Goal: Information Seeking & Learning: Check status

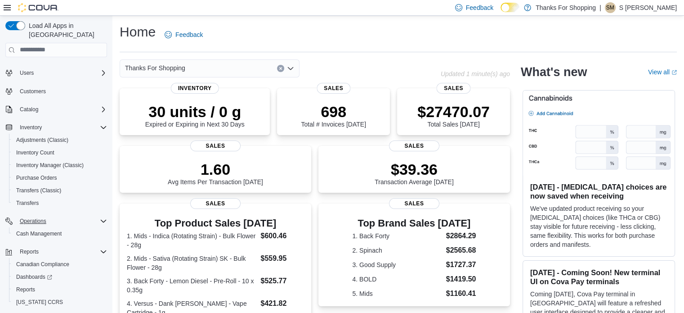
scroll to position [27, 0]
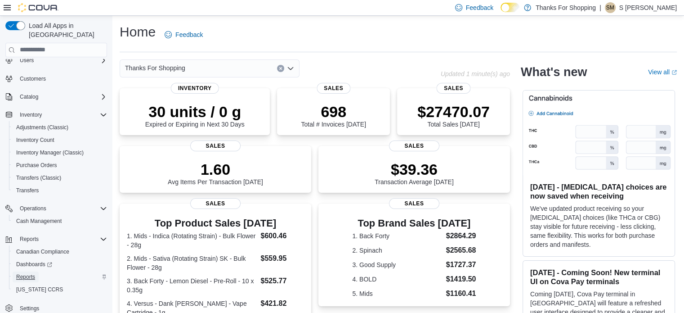
click at [27, 273] on span "Reports" at bounding box center [25, 276] width 19 height 7
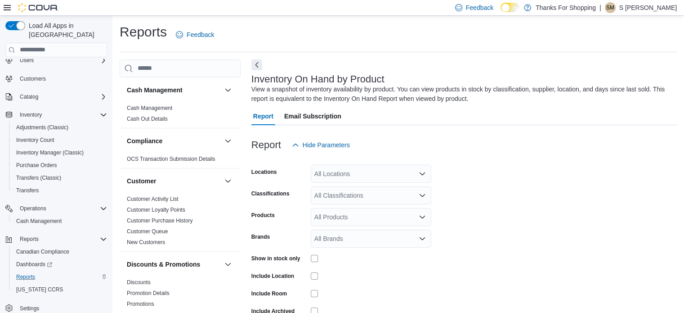
scroll to position [30, 0]
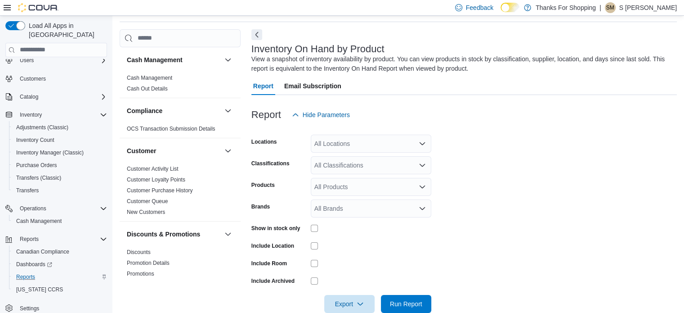
click at [378, 138] on div "All Locations" at bounding box center [371, 144] width 121 height 18
type input "*******"
click at [362, 156] on div "Plessis" at bounding box center [371, 158] width 110 height 9
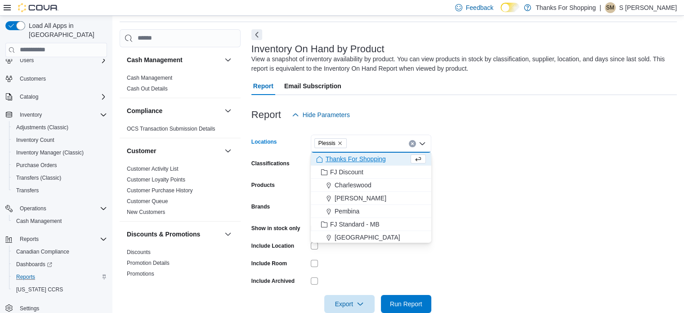
click at [557, 113] on div "Report Hide Parameters" at bounding box center [465, 115] width 426 height 18
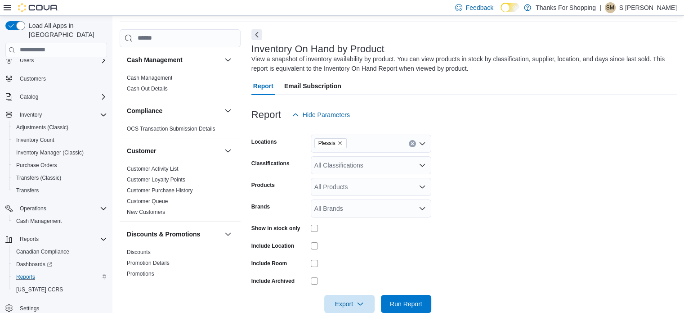
click at [339, 167] on div "All Classifications" at bounding box center [371, 165] width 121 height 18
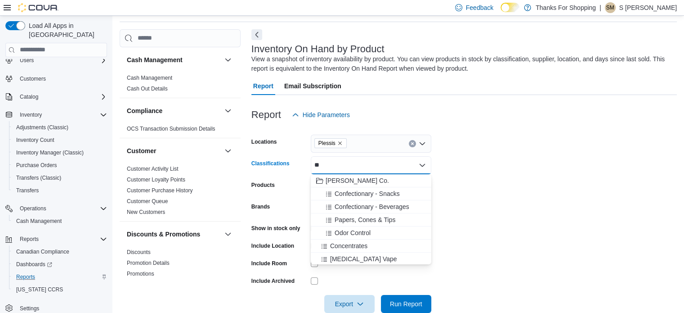
type input "*"
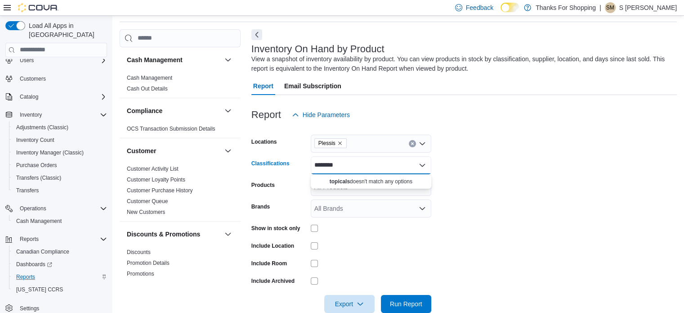
click at [515, 165] on form "Locations Plessis Classifications ******** Combo box. Selected. topicals. Selec…" at bounding box center [465, 218] width 426 height 189
click at [344, 167] on div "********" at bounding box center [371, 165] width 121 height 18
type input "*******"
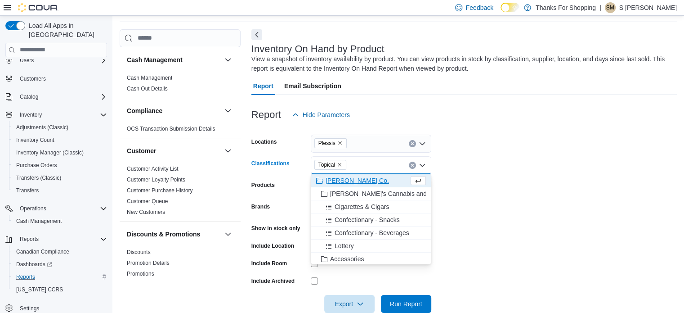
click at [450, 194] on form "Locations Plessis Classifications Topical Combo box. Selected. Topical. Press B…" at bounding box center [465, 218] width 426 height 189
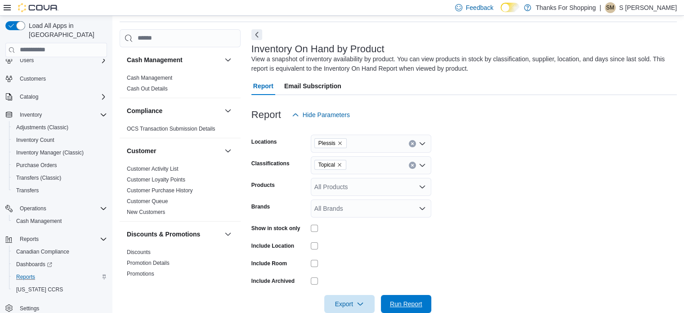
drag, startPoint x: 414, startPoint y: 295, endPoint x: 444, endPoint y: 283, distance: 31.8
click at [414, 295] on span "Run Report" at bounding box center [407, 304] width 40 height 18
click at [405, 306] on span "Run Report" at bounding box center [406, 303] width 32 height 9
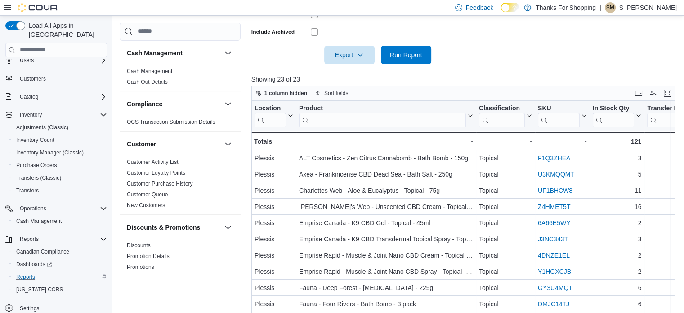
scroll to position [309, 0]
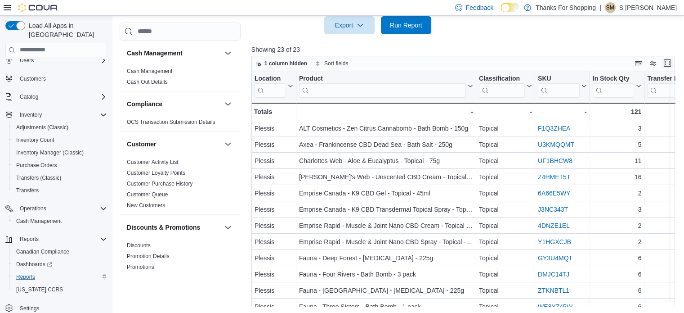
click at [673, 61] on button "Enter fullscreen" at bounding box center [667, 63] width 11 height 11
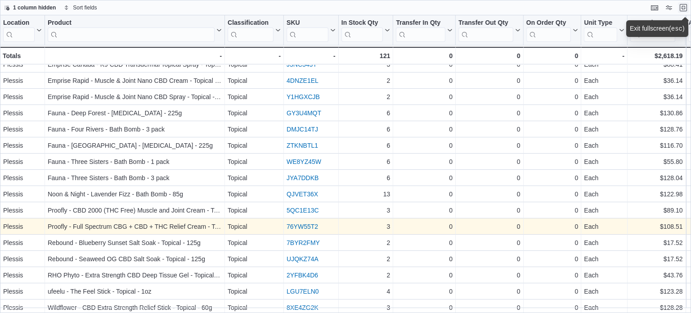
scroll to position [89, 0]
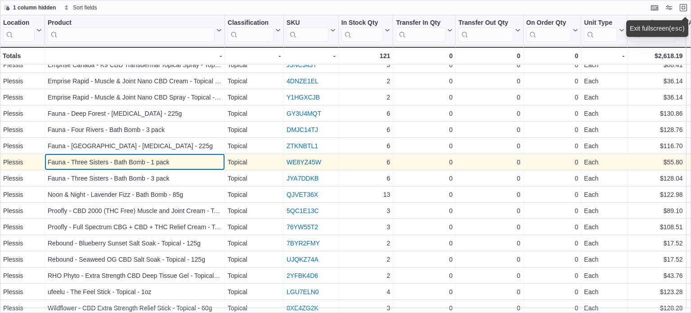
click at [177, 167] on div "Fauna - Three Sisters - Bath Bomb - 1 pack - Product, column 2, row 12" at bounding box center [135, 162] width 180 height 16
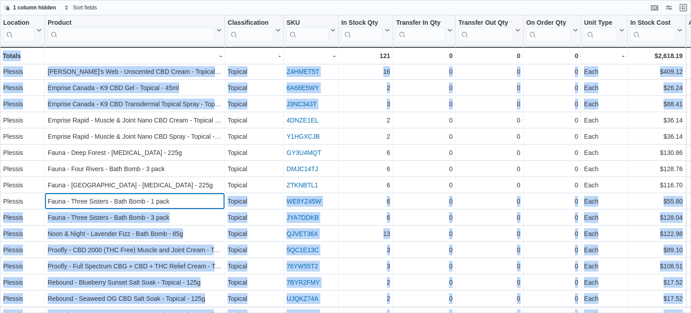
scroll to position [24, 0]
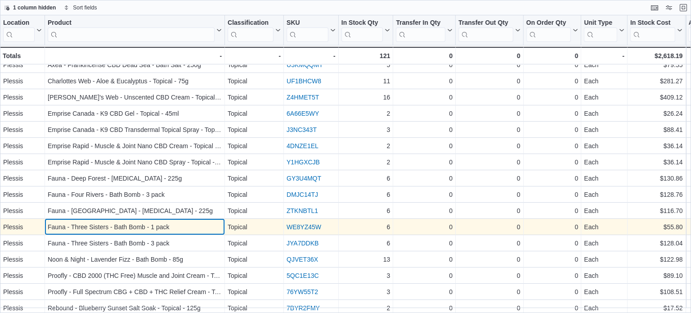
drag, startPoint x: 178, startPoint y: 163, endPoint x: 186, endPoint y: 218, distance: 55.5
click at [186, 219] on div "Fauna - Three Sisters - Bath Bomb - 1 pack - Product, column 2, row 12" at bounding box center [135, 227] width 180 height 16
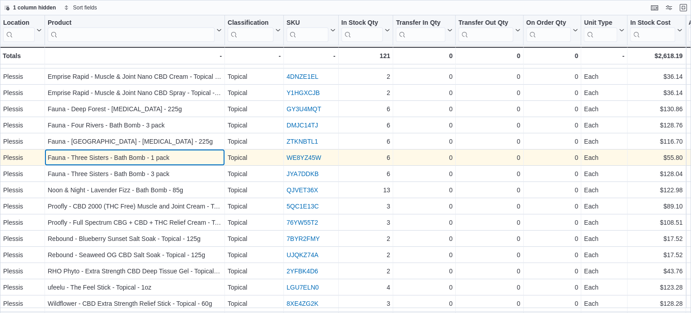
scroll to position [129, 0]
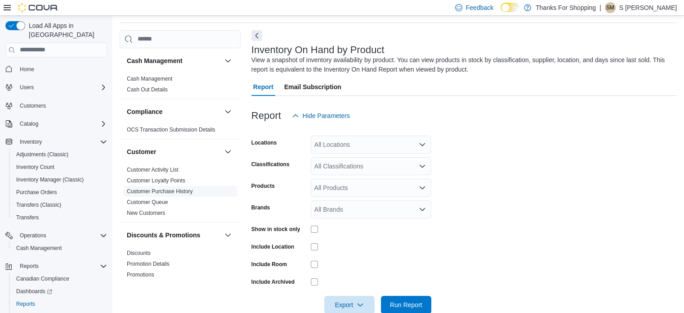
scroll to position [30, 0]
click at [336, 145] on div "All Locations" at bounding box center [371, 144] width 121 height 18
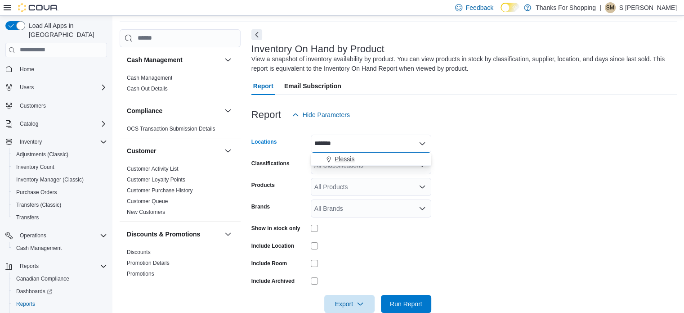
type input "*******"
click at [346, 160] on span "Plessis" at bounding box center [345, 158] width 20 height 9
click at [457, 170] on form "Locations Plessis Classifications All Classifications Products All Products Bra…" at bounding box center [465, 218] width 426 height 189
click at [371, 165] on div "All Classifications" at bounding box center [371, 165] width 121 height 18
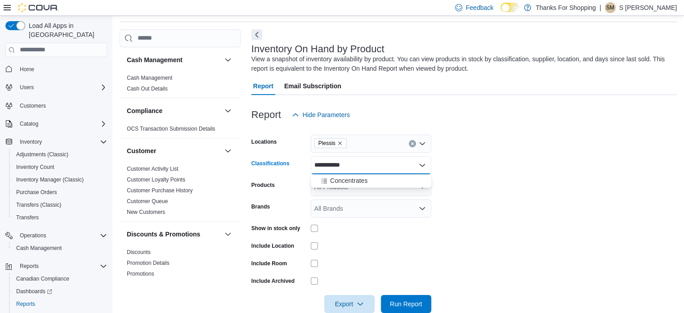
type input "**********"
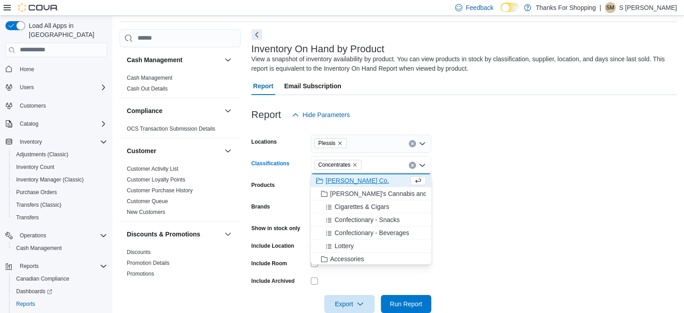
click at [520, 171] on form "Locations Plessis Classifications Concentrates Combo box. Selected. Concentrate…" at bounding box center [465, 218] width 426 height 189
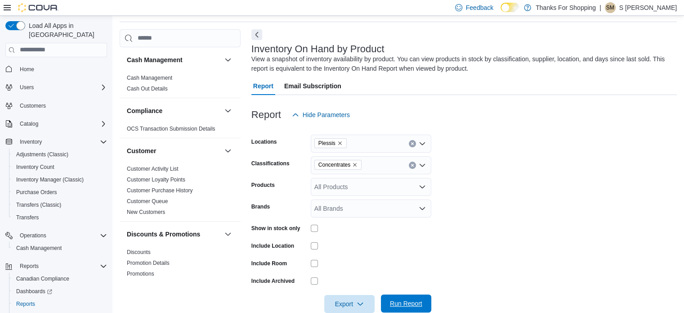
click at [414, 306] on span "Run Report" at bounding box center [406, 303] width 32 height 9
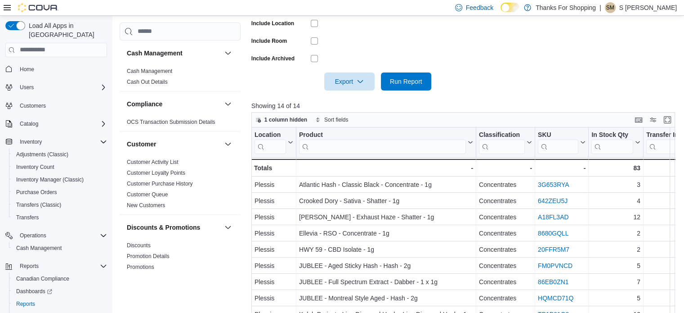
scroll to position [253, 0]
click at [670, 117] on button "Enter fullscreen" at bounding box center [667, 118] width 11 height 11
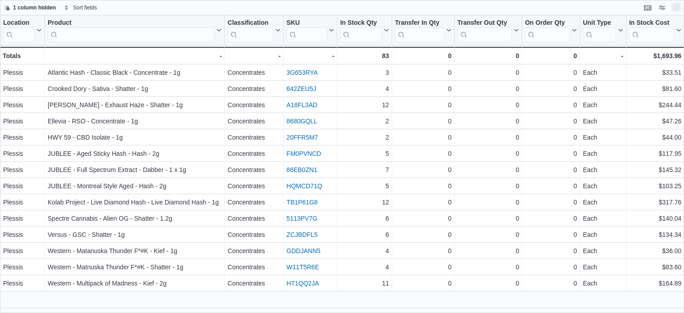
scroll to position [0, 0]
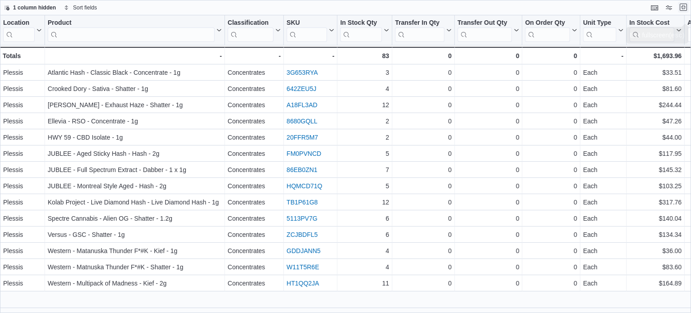
click at [683, 7] on button "Exit fullscreen" at bounding box center [683, 7] width 11 height 11
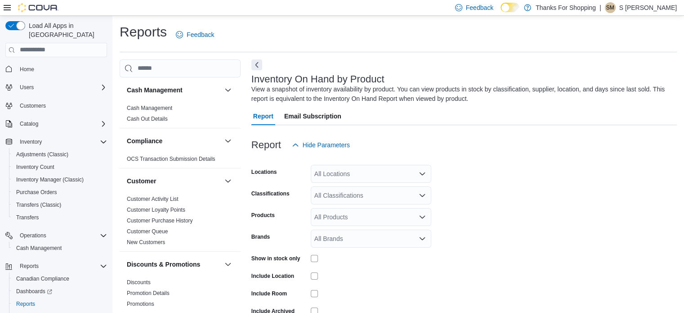
scroll to position [30, 0]
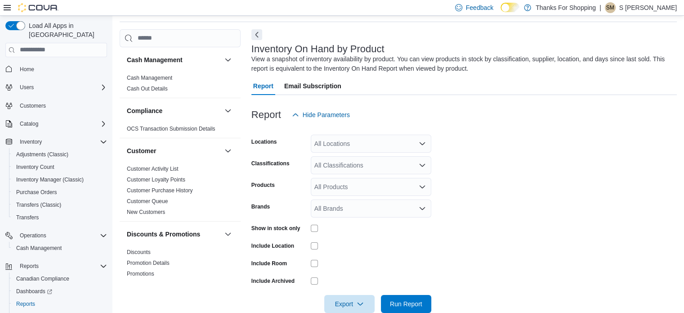
click at [360, 141] on div "All Locations" at bounding box center [371, 144] width 121 height 18
type input "*******"
click at [347, 160] on span "Plessis" at bounding box center [345, 158] width 20 height 9
click at [478, 161] on form "Locations Plessis Classifications All Classifications Products All Products Bra…" at bounding box center [465, 218] width 426 height 189
click at [335, 157] on div "All Classifications" at bounding box center [371, 165] width 121 height 18
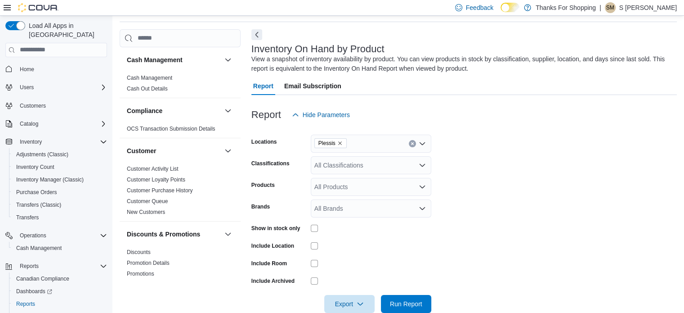
click at [463, 146] on form "Locations Plessis Classifications All Classifications Products All Products Bra…" at bounding box center [465, 218] width 426 height 189
click at [341, 187] on div "All Products" at bounding box center [371, 187] width 121 height 18
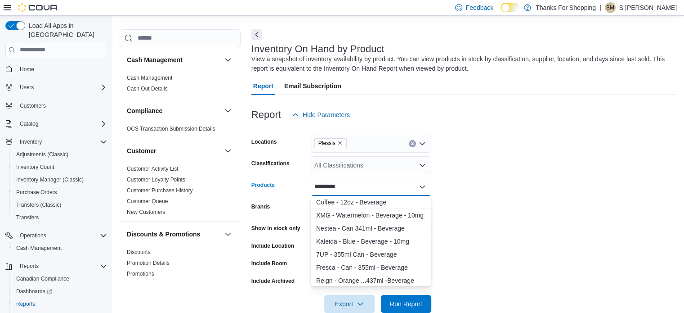
type input "*********"
drag, startPoint x: 374, startPoint y: 183, endPoint x: 257, endPoint y: 198, distance: 117.9
click at [257, 198] on form "Locations Plessis Classifications All Classifications Products ********* Brands…" at bounding box center [465, 218] width 426 height 189
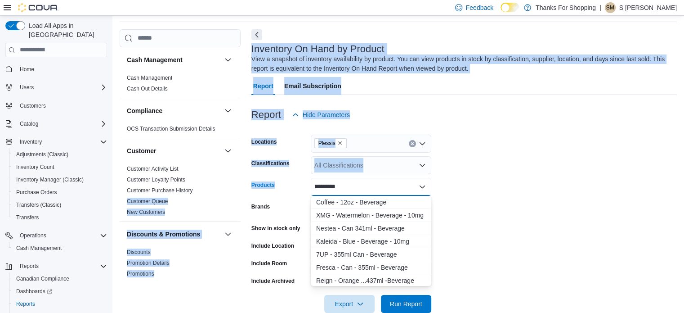
drag, startPoint x: 367, startPoint y: 183, endPoint x: 238, endPoint y: 188, distance: 129.7
click at [238, 188] on div "Cash Management Cash Management Cash Out Details Compliance OCS Transaction Sub…" at bounding box center [399, 176] width 558 height 294
click at [389, 180] on div "*********" at bounding box center [371, 187] width 121 height 18
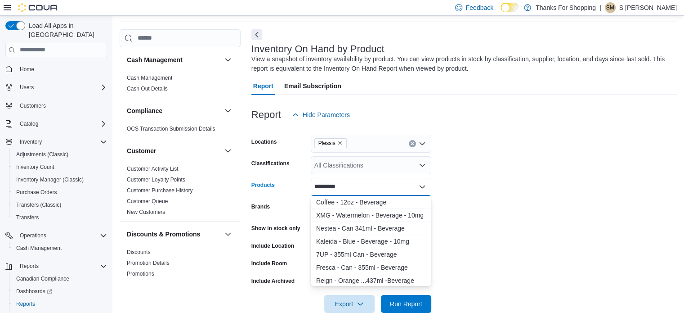
drag, startPoint x: 378, startPoint y: 167, endPoint x: 382, endPoint y: 167, distance: 4.5
click at [378, 167] on div "All Classifications" at bounding box center [371, 165] width 121 height 18
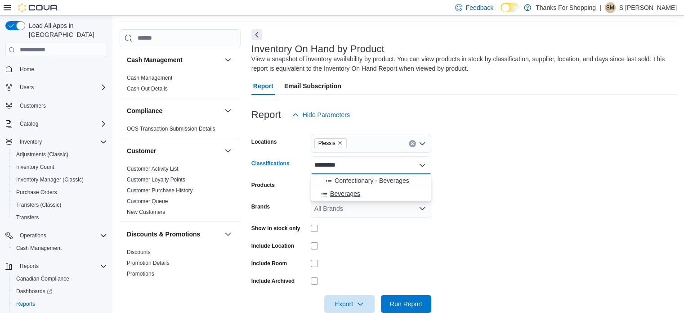
type input "*********"
click at [347, 194] on span "Beverages" at bounding box center [345, 193] width 30 height 9
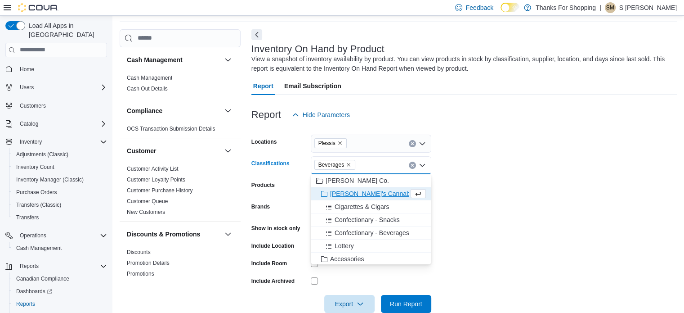
click at [498, 173] on form "Locations Plessis Classifications Beverages Combo box. Selected. [GEOGRAPHIC_DA…" at bounding box center [465, 218] width 426 height 189
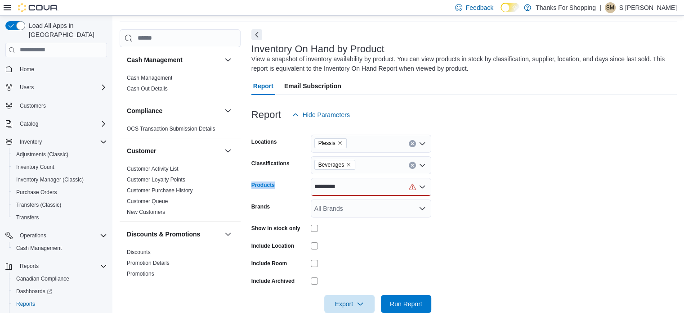
drag, startPoint x: 398, startPoint y: 183, endPoint x: 250, endPoint y: 194, distance: 148.5
click at [250, 194] on div "Cash Management Cash Management Cash Out Details Compliance OCS Transaction Sub…" at bounding box center [399, 176] width 558 height 294
click at [362, 189] on div "*********" at bounding box center [371, 187] width 121 height 18
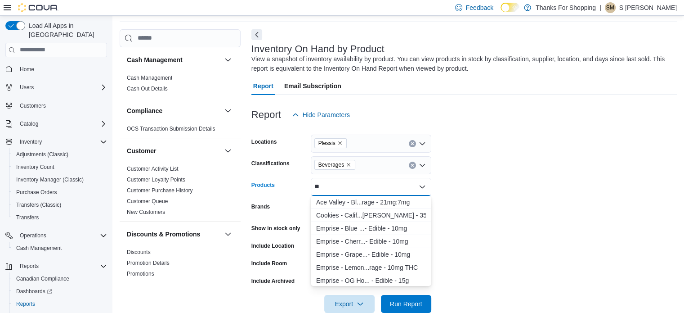
type input "*"
click at [501, 136] on form "Locations Plessis Classifications Beverages Products All Products Combo box. Se…" at bounding box center [465, 218] width 426 height 189
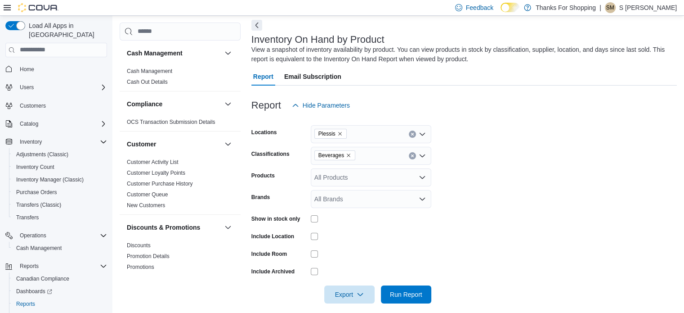
scroll to position [48, 0]
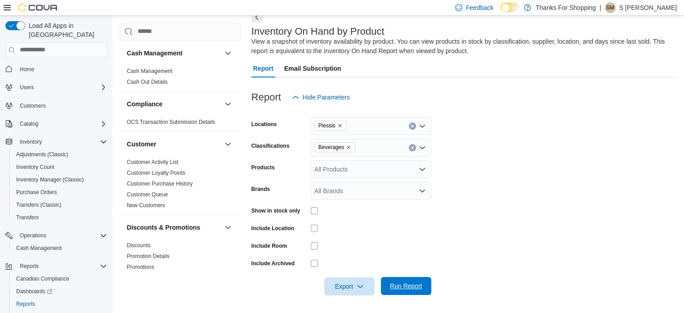
click at [398, 288] on span "Run Report" at bounding box center [406, 285] width 32 height 9
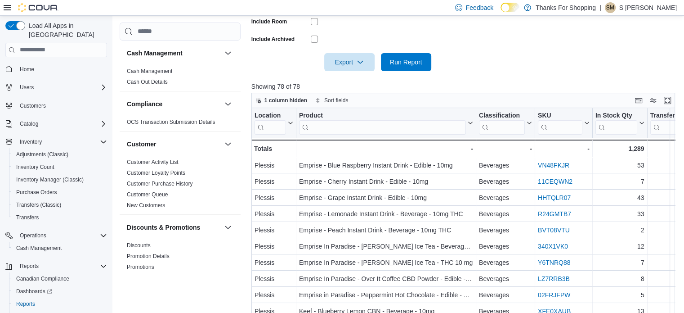
scroll to position [273, 0]
click at [672, 101] on button "Enter fullscreen" at bounding box center [667, 99] width 11 height 11
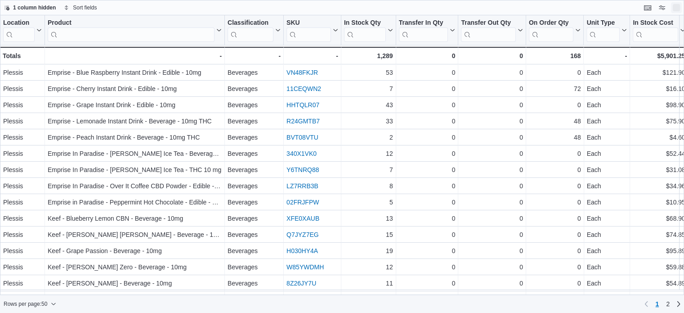
scroll to position [0, 0]
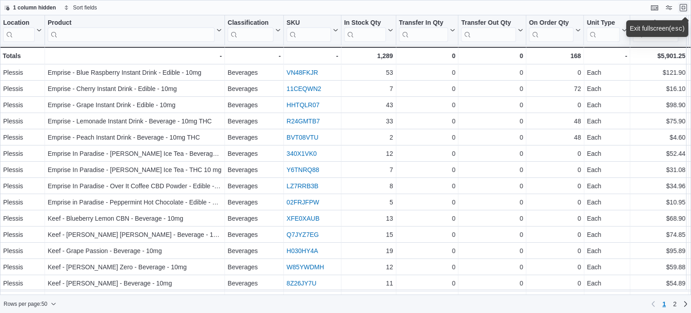
click at [678, 2] on button "Exit fullscreen" at bounding box center [683, 7] width 11 height 11
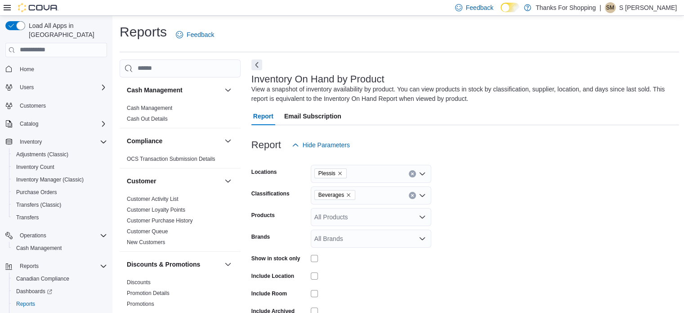
scroll to position [180, 0]
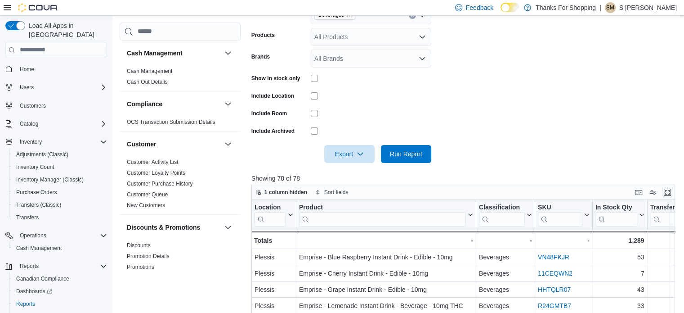
drag, startPoint x: 675, startPoint y: 193, endPoint x: 337, endPoint y: 191, distance: 338.4
click at [673, 193] on button "Enter fullscreen" at bounding box center [667, 192] width 11 height 11
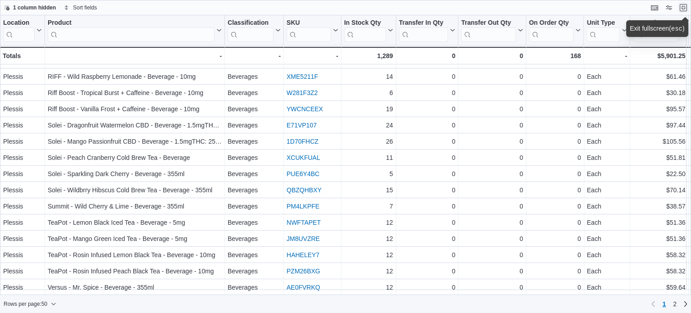
scroll to position [584, 0]
click at [676, 306] on span "2" at bounding box center [675, 303] width 4 height 9
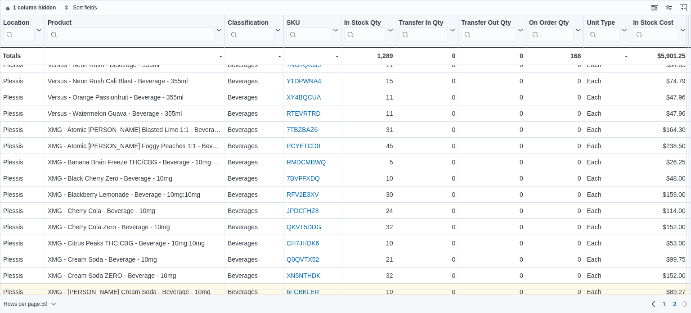
scroll to position [0, 0]
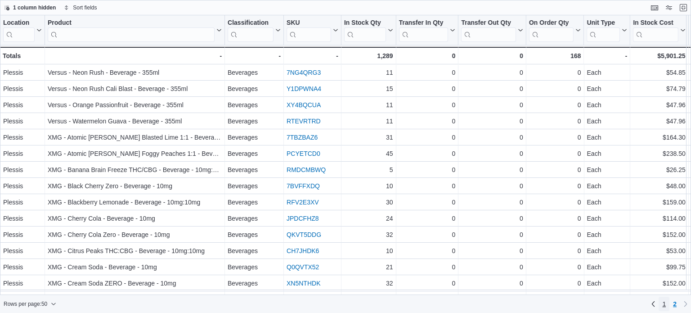
click at [666, 303] on span "1" at bounding box center [664, 303] width 4 height 9
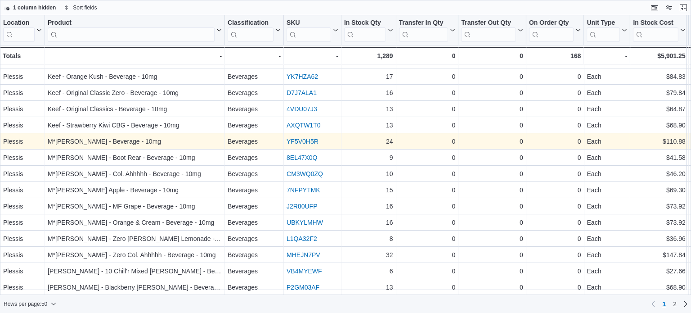
scroll to position [219, 0]
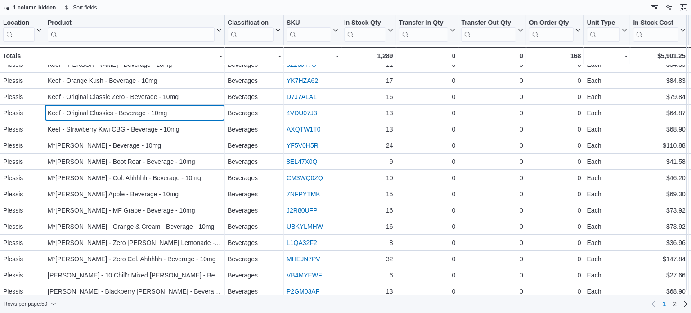
drag, startPoint x: 126, startPoint y: 132, endPoint x: 68, endPoint y: 3, distance: 141.4
click at [100, 111] on div "Keef - Original Classics - Beverage - 10mg" at bounding box center [135, 113] width 174 height 11
